Goal: Transaction & Acquisition: Purchase product/service

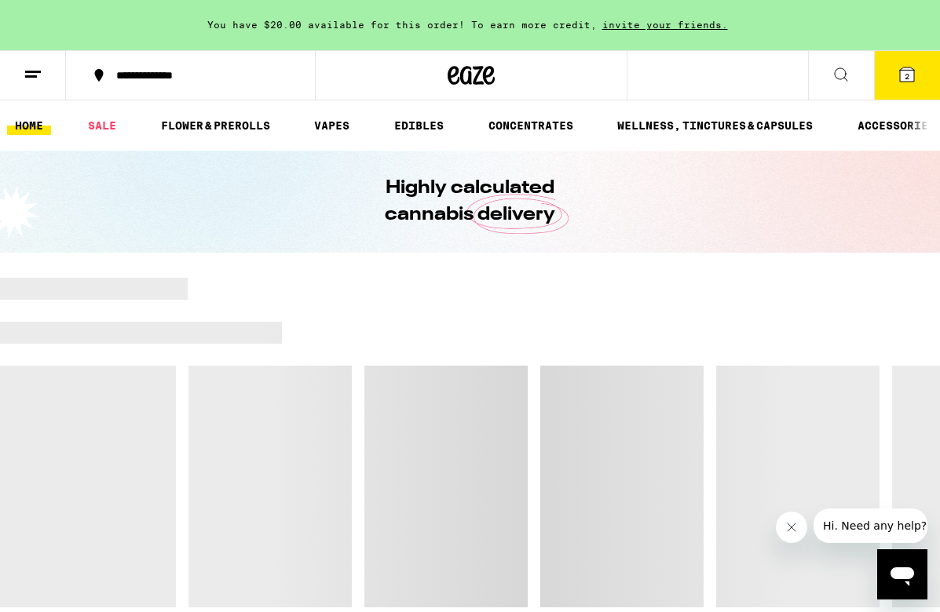
click at [905, 68] on icon at bounding box center [907, 75] width 14 height 14
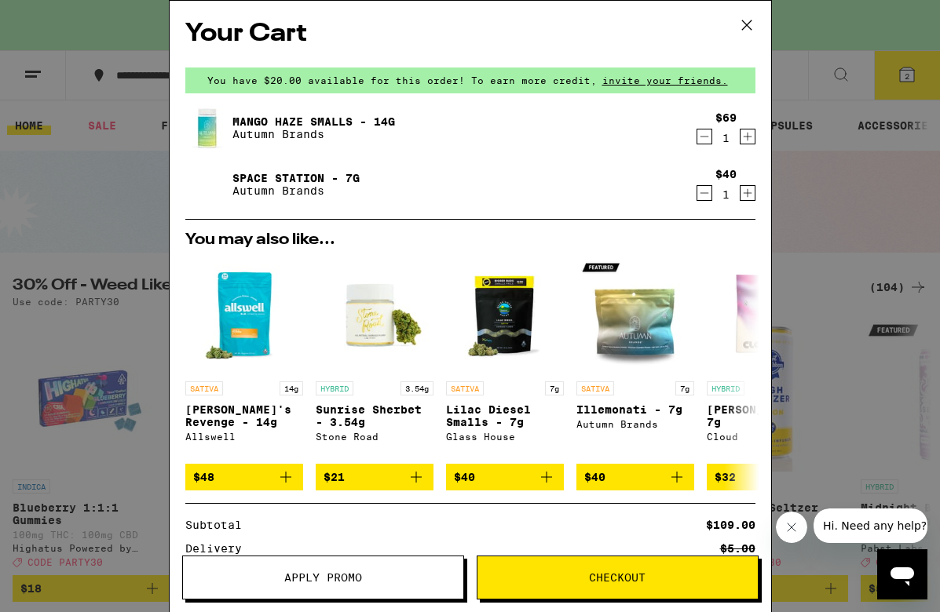
click at [741, 24] on icon at bounding box center [747, 25] width 24 height 24
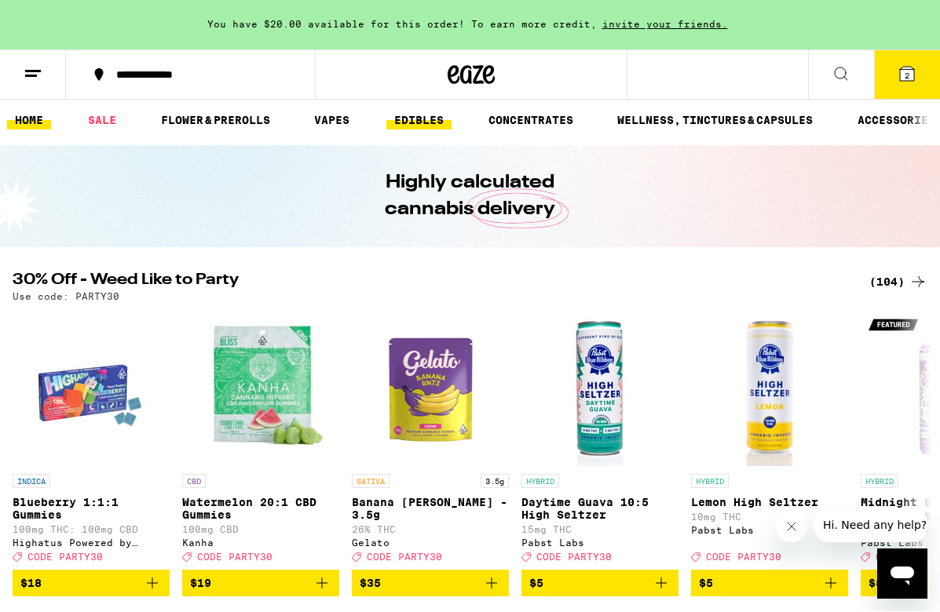
click at [415, 113] on link "EDIBLES" at bounding box center [418, 120] width 65 height 19
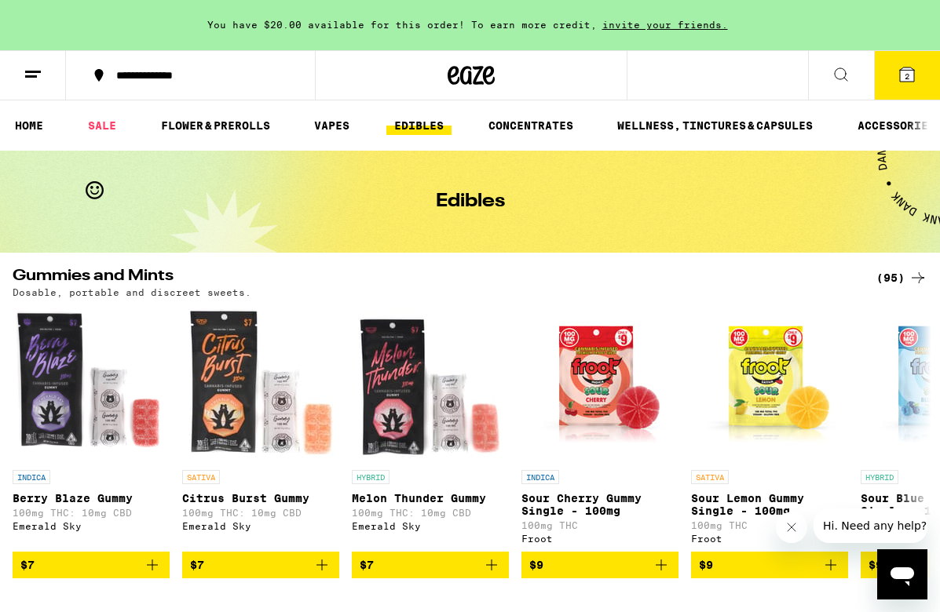
click at [920, 275] on icon at bounding box center [917, 278] width 19 height 19
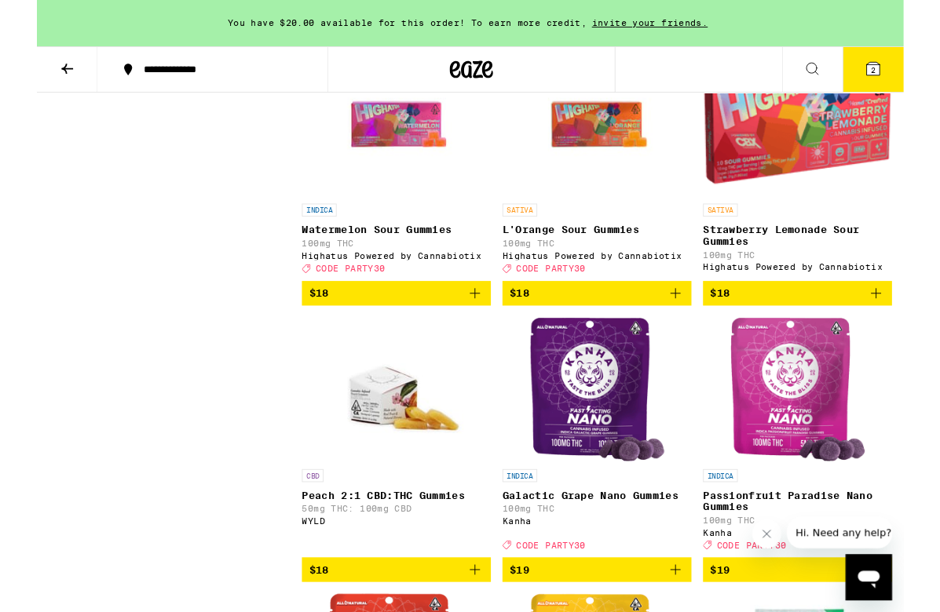
scroll to position [3661, 0]
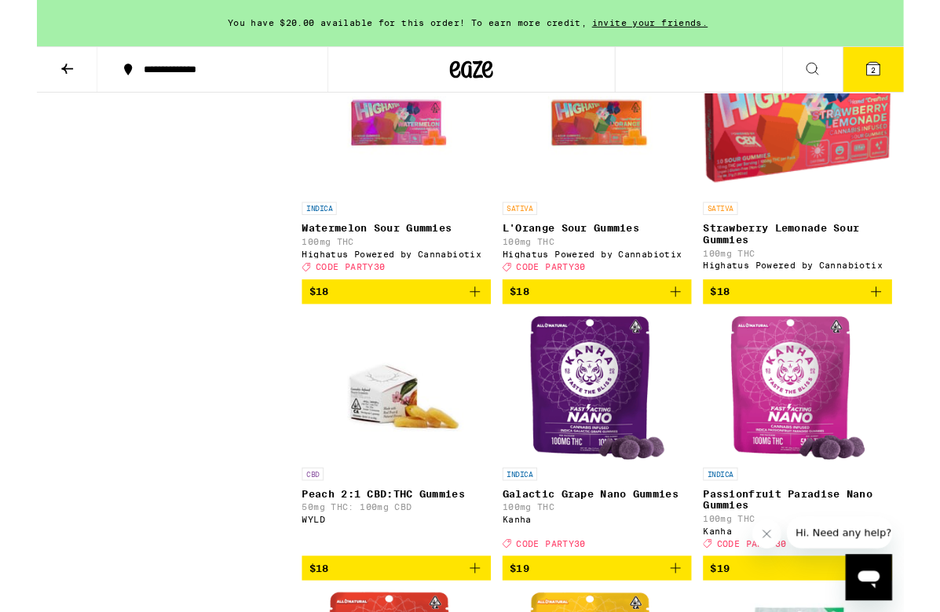
click at [694, 326] on icon "Add to bag" at bounding box center [692, 316] width 19 height 19
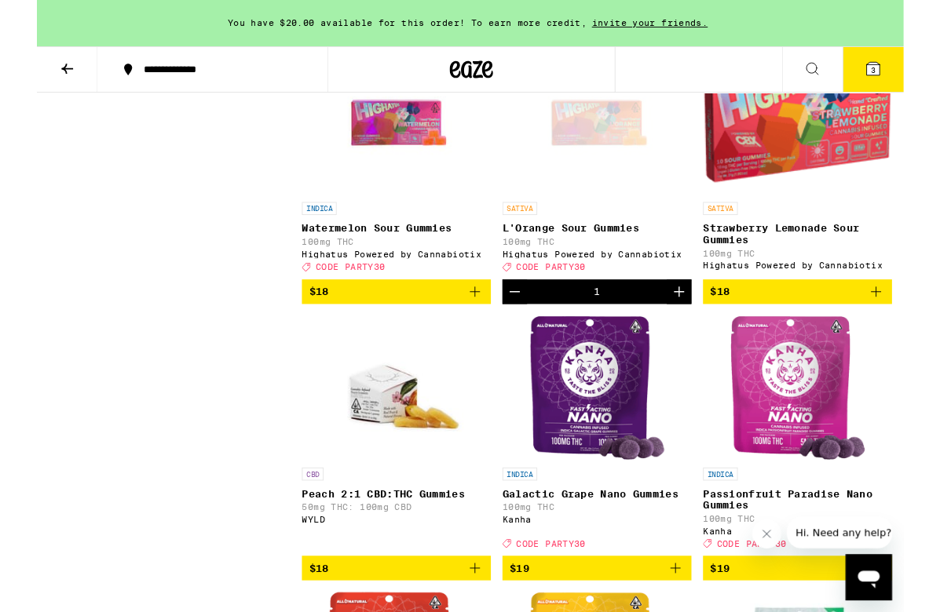
click at [694, 326] on icon "Increment" at bounding box center [696, 316] width 19 height 19
click at [915, 79] on icon at bounding box center [906, 74] width 19 height 19
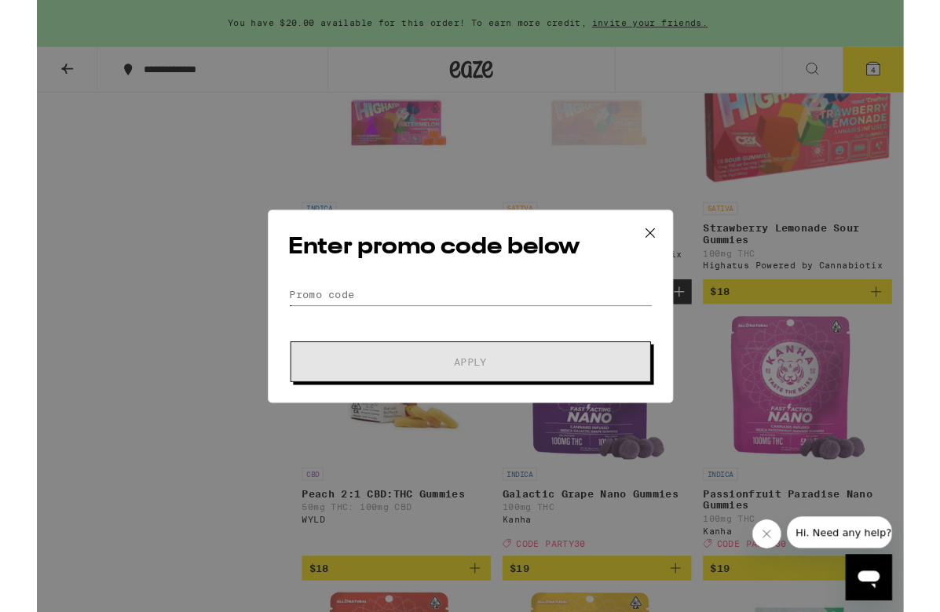
click at [316, 318] on input "Promo Code" at bounding box center [470, 320] width 394 height 24
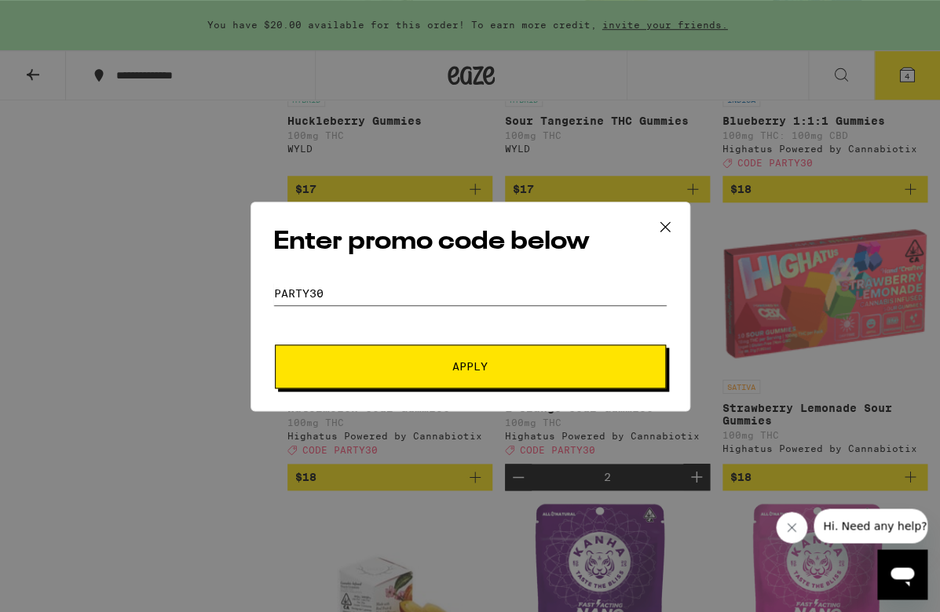
scroll to position [3498, 0]
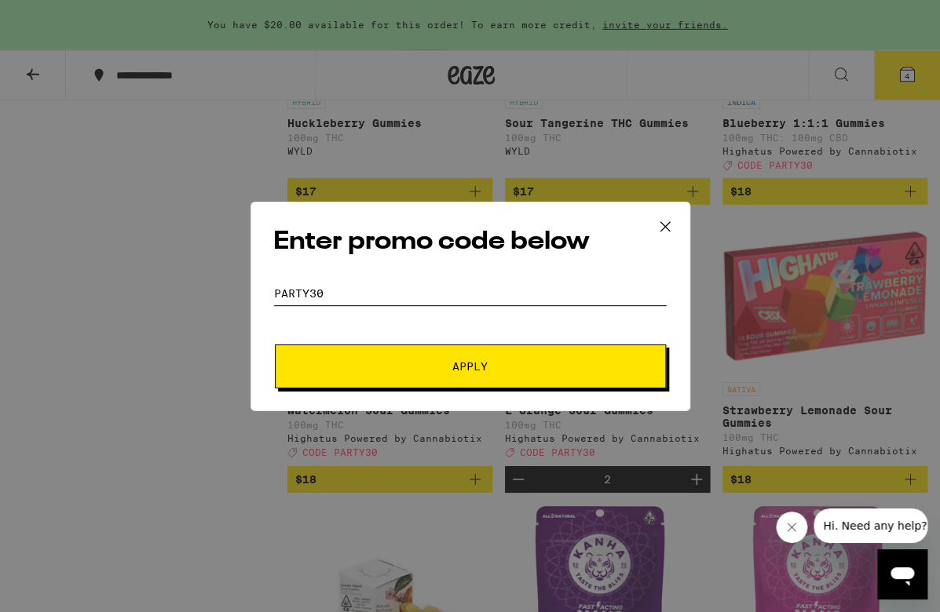
type input "PARTY30"
click at [479, 383] on button "Apply" at bounding box center [470, 367] width 391 height 44
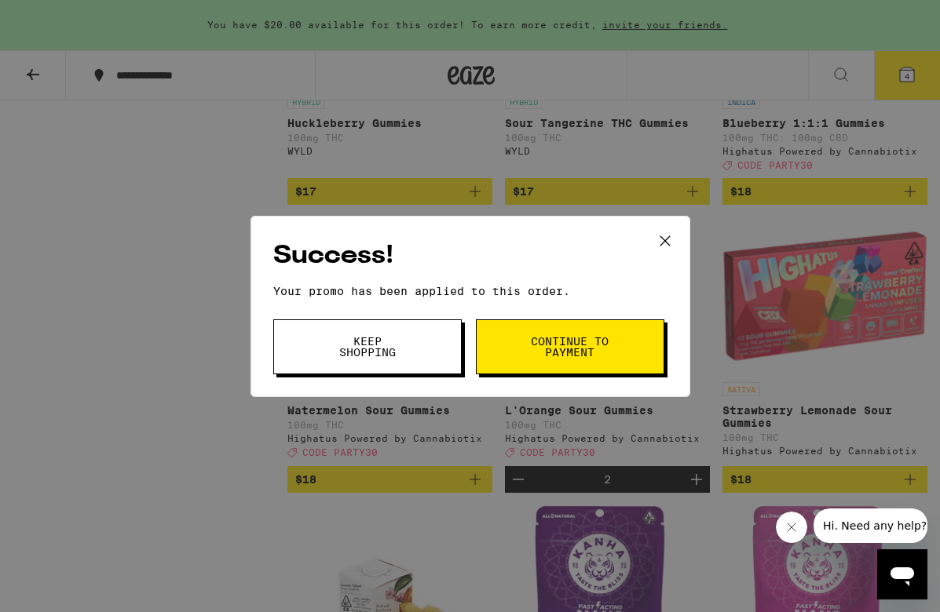
click at [364, 349] on span "Keep Shopping" at bounding box center [367, 347] width 80 height 22
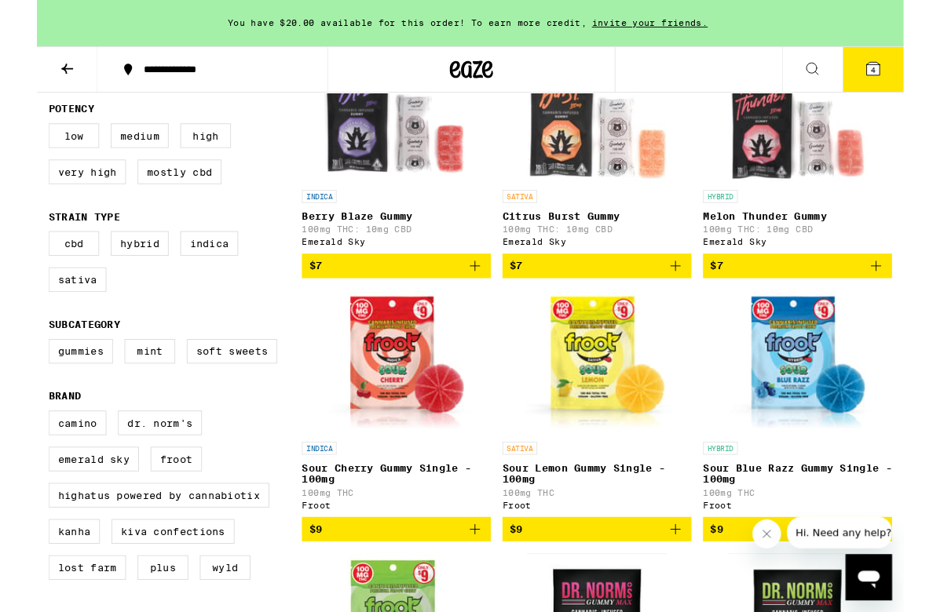
scroll to position [235, 0]
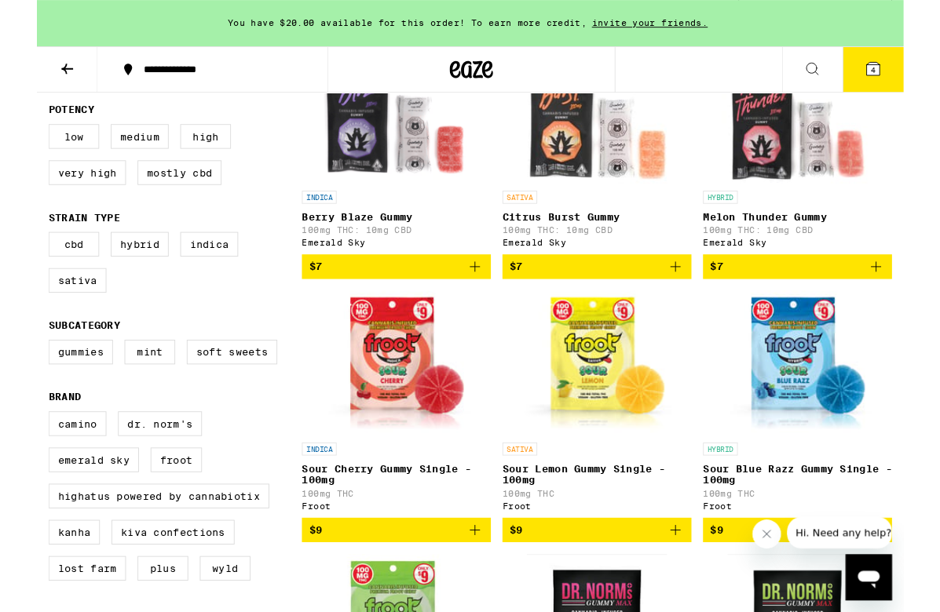
click at [908, 299] on icon "Add to bag" at bounding box center [910, 289] width 19 height 19
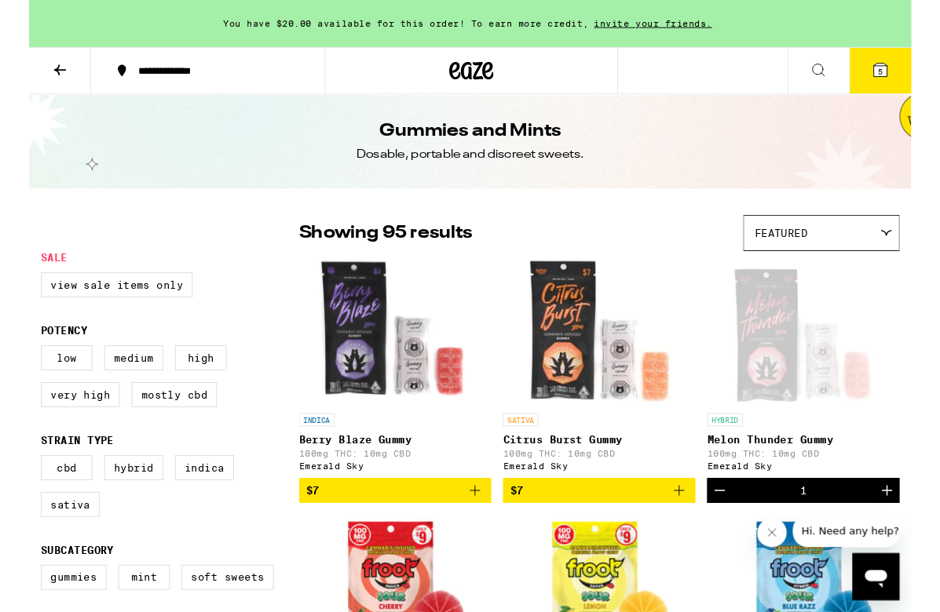
scroll to position [0, 0]
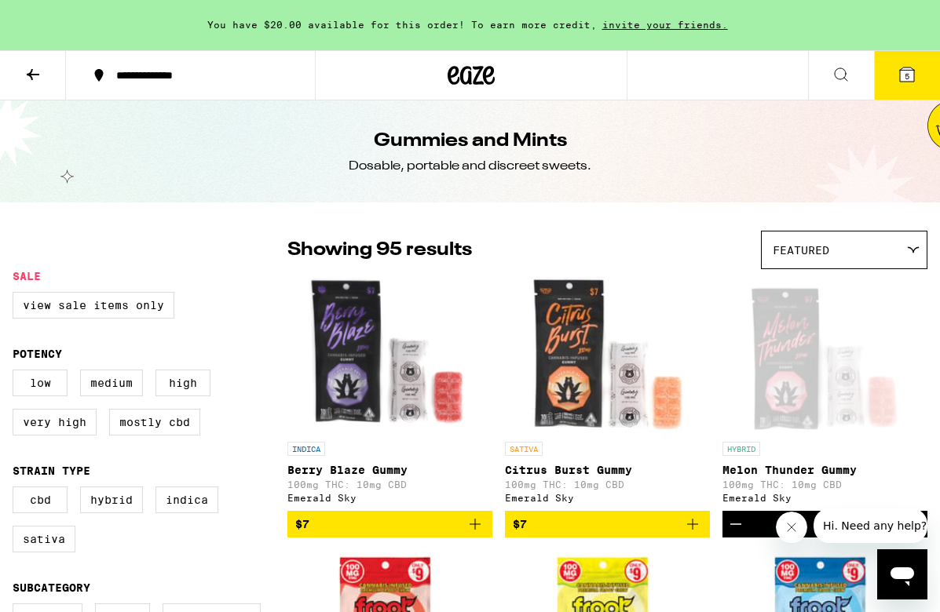
click at [21, 75] on button at bounding box center [33, 75] width 66 height 49
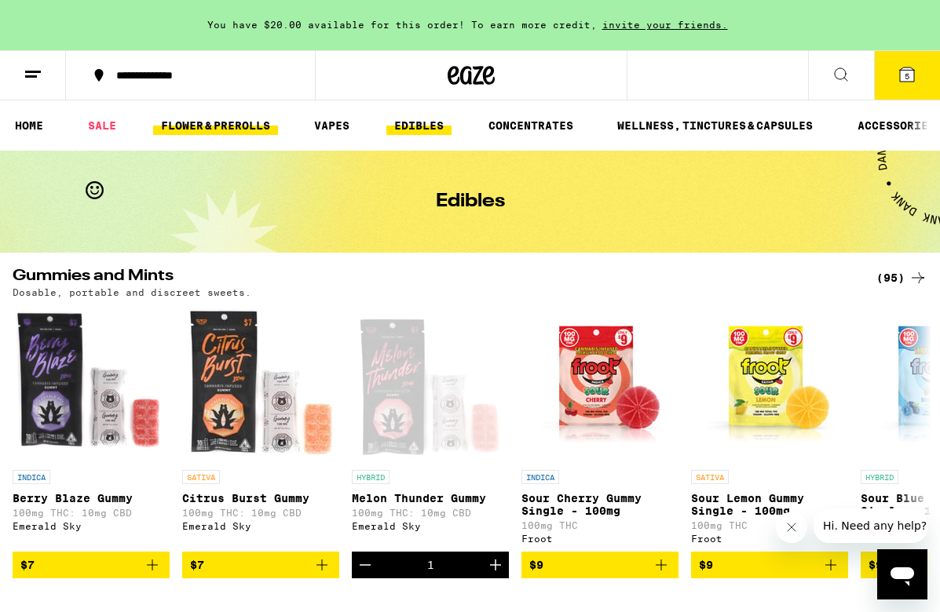
click at [198, 119] on link "FLOWER & PREROLLS" at bounding box center [215, 125] width 125 height 19
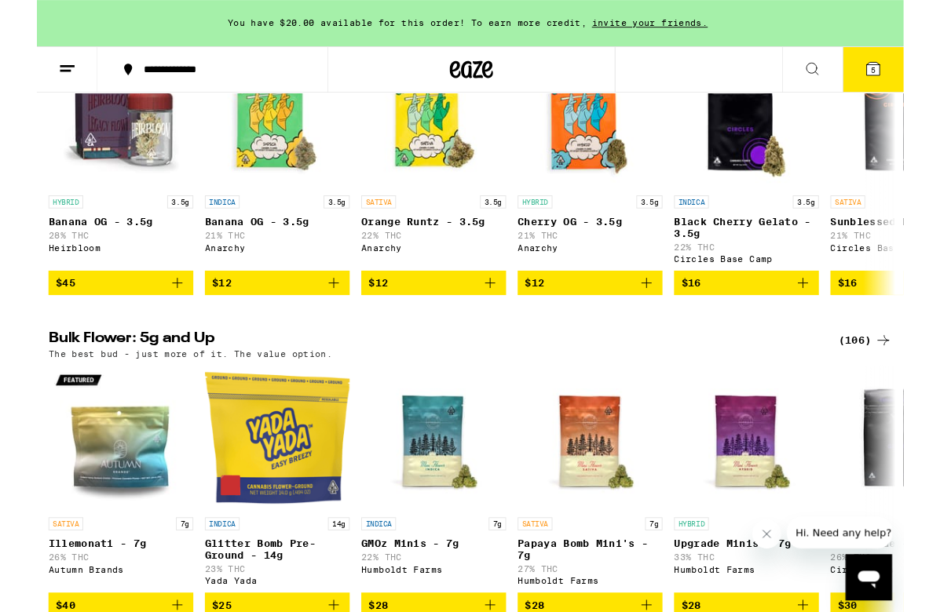
scroll to position [258, 0]
click at [919, 374] on icon at bounding box center [918, 369] width 13 height 11
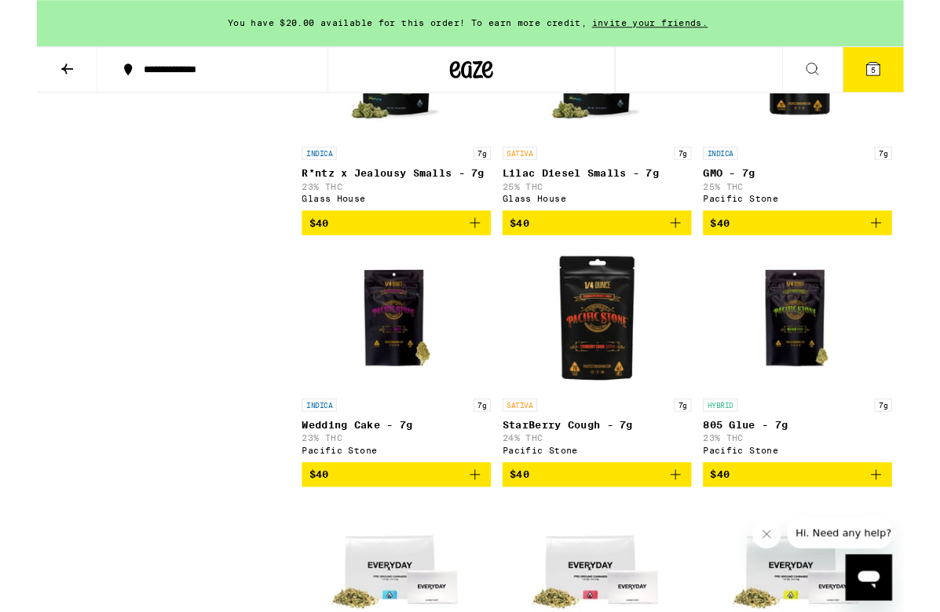
scroll to position [1921, 0]
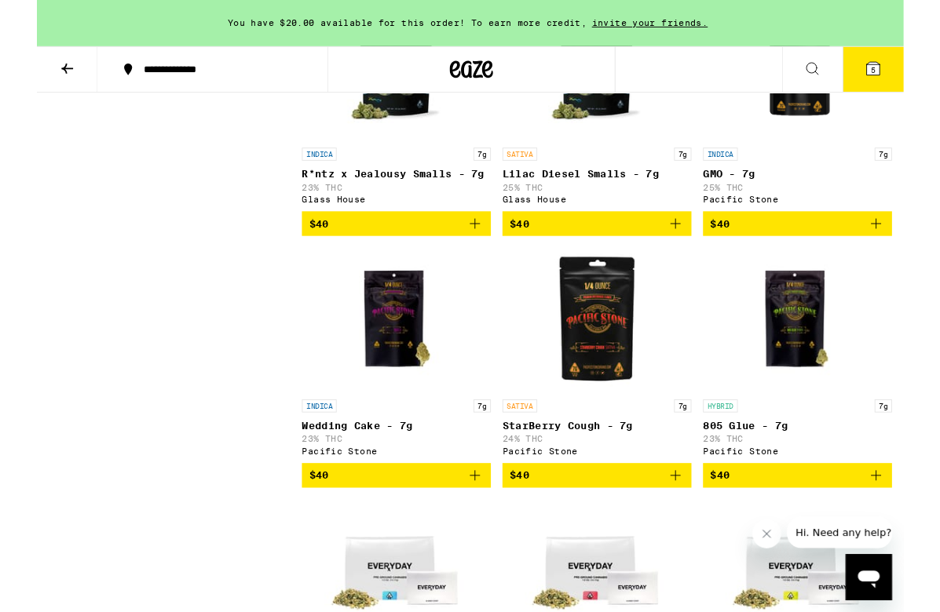
click at [690, 252] on icon "Add to bag" at bounding box center [692, 242] width 19 height 19
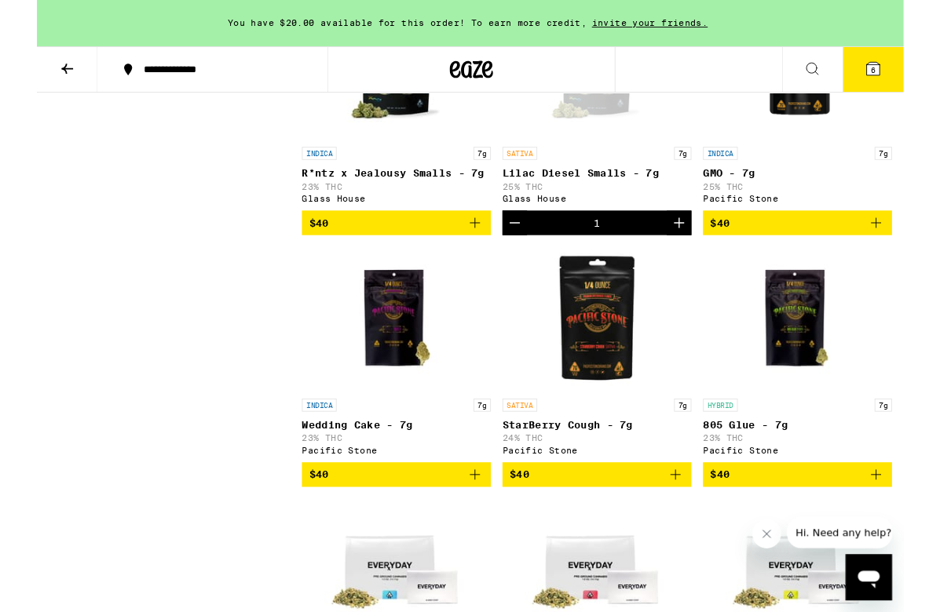
click at [515, 251] on icon "Decrement" at bounding box center [518, 241] width 19 height 19
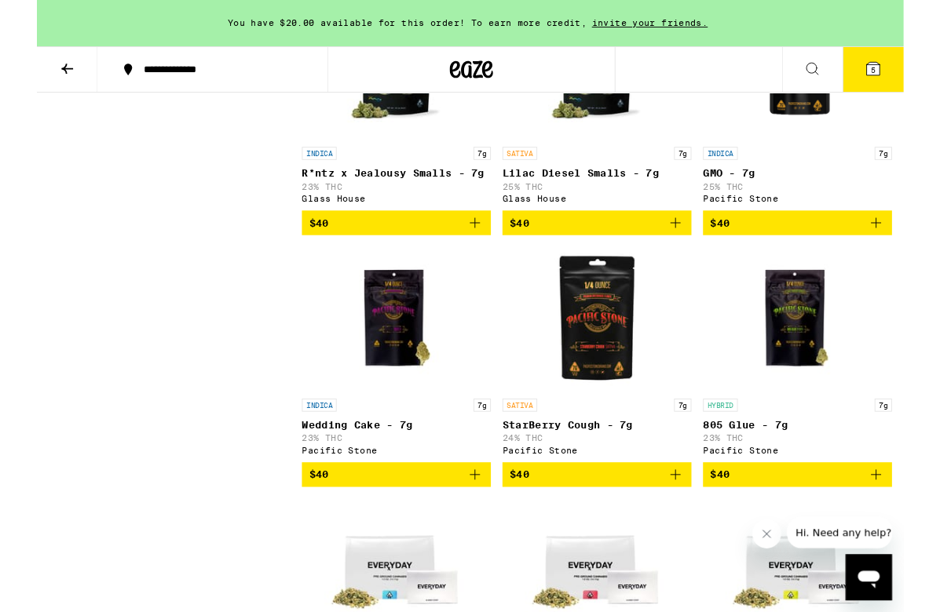
click at [909, 75] on span "5" at bounding box center [906, 75] width 5 height 9
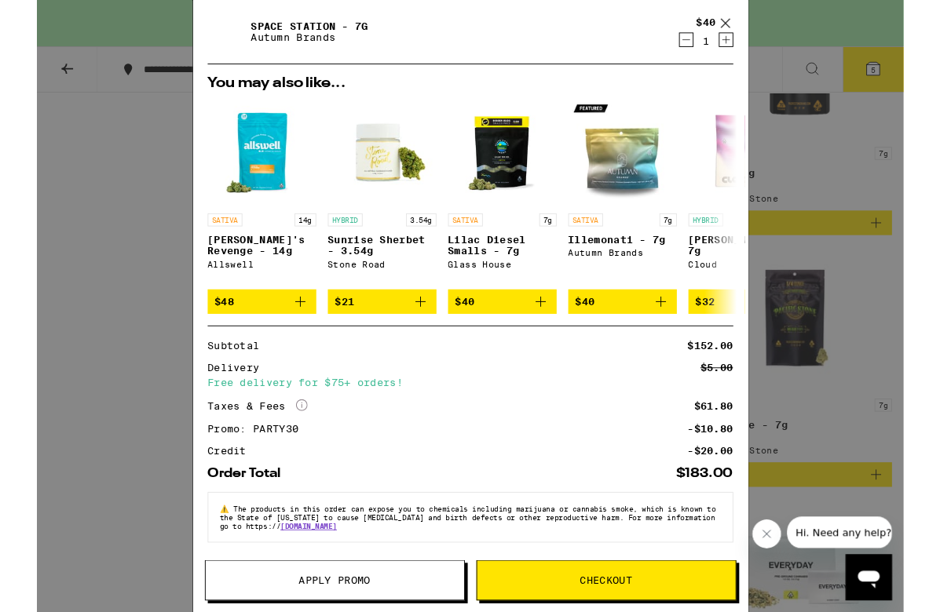
scroll to position [282, 0]
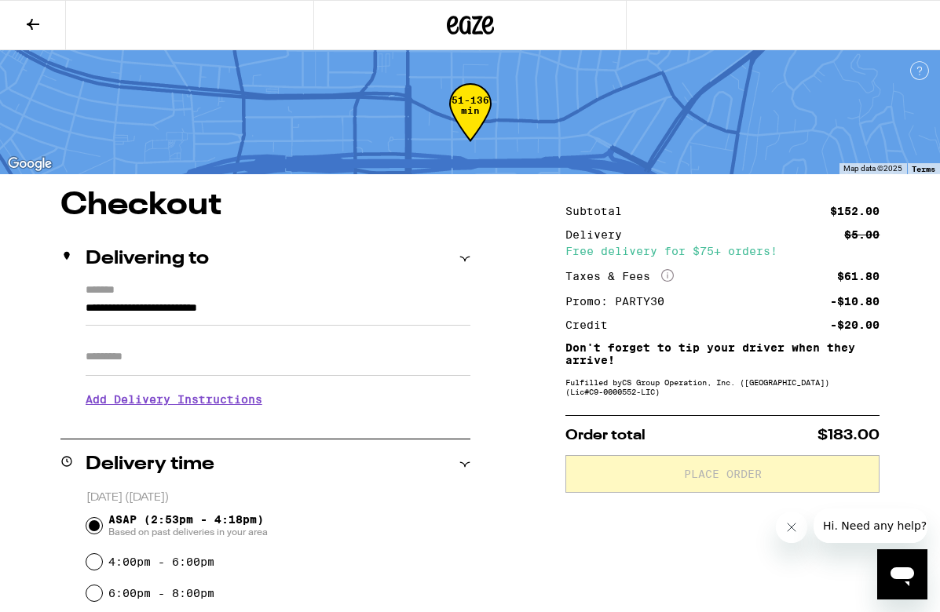
click at [145, 371] on input "Apt/Suite" at bounding box center [278, 357] width 385 height 38
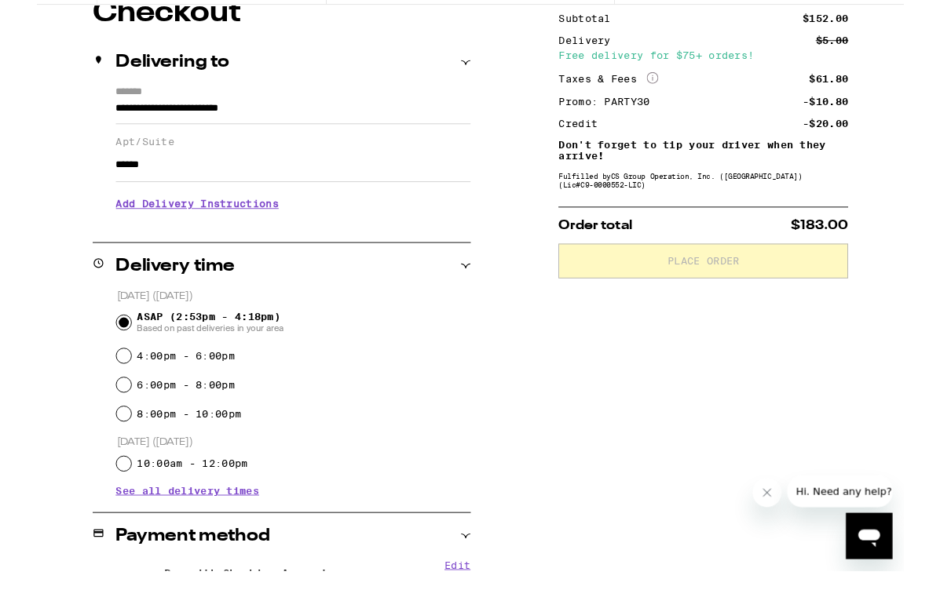
scroll to position [147, 0]
type input "******"
click at [95, 539] on input "10:00am - 12:00pm" at bounding box center [94, 547] width 16 height 16
radio input "true"
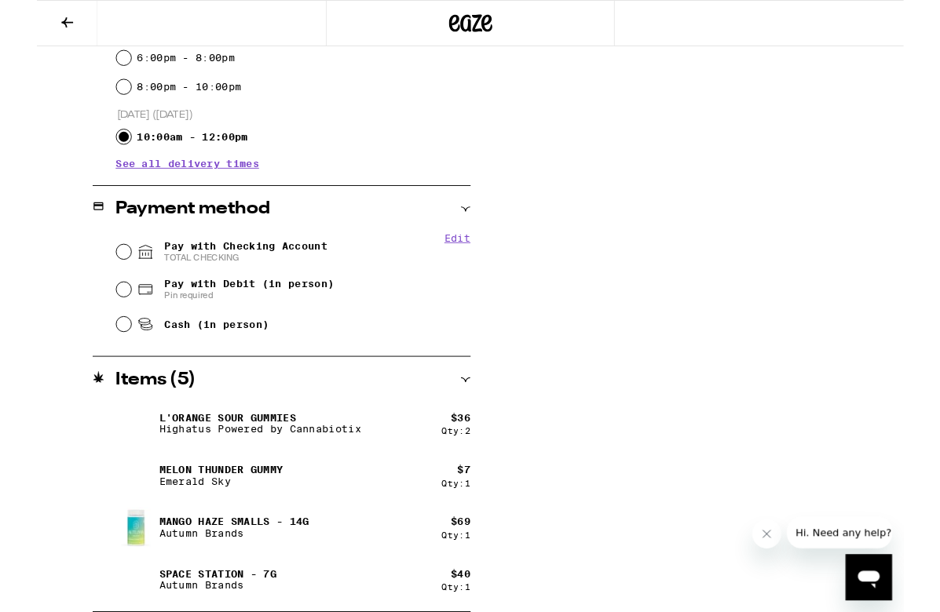
scroll to position [546, 0]
click at [97, 272] on input "Pay with Checking Account TOTAL CHECKING" at bounding box center [94, 273] width 16 height 16
radio input "true"
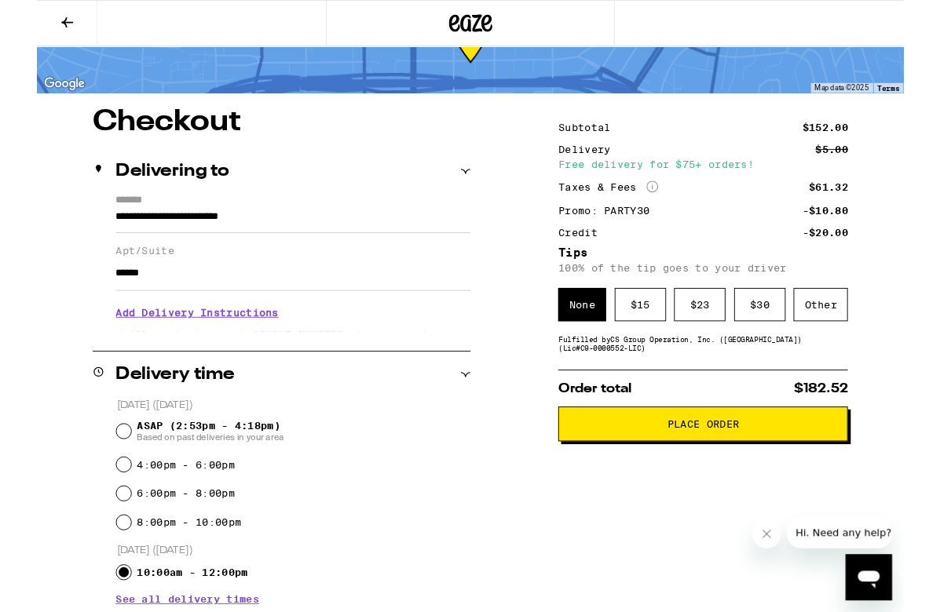
scroll to position [102, 0]
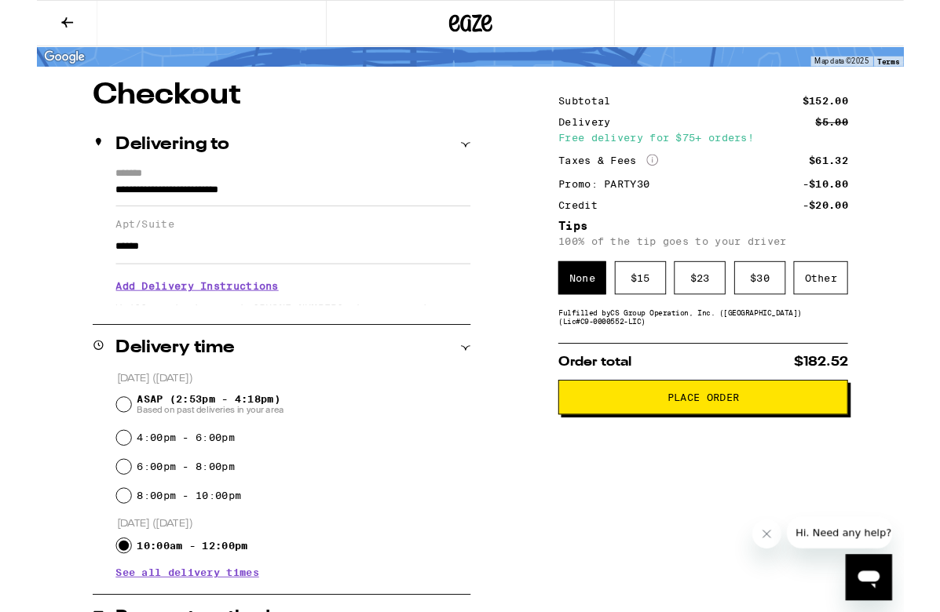
click at [711, 437] on span "Place Order" at bounding box center [723, 431] width 78 height 11
